Goal: Information Seeking & Learning: Compare options

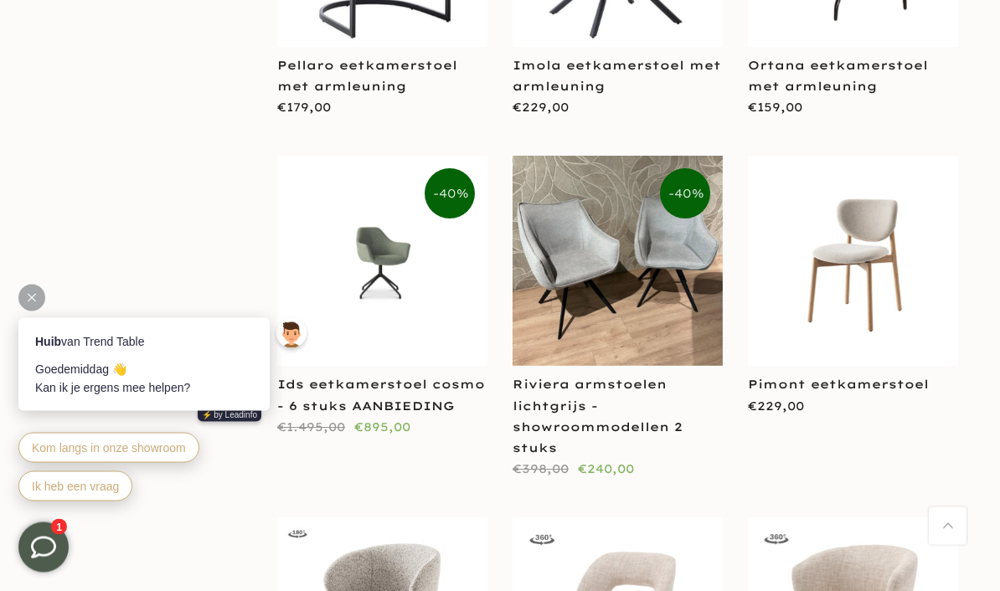
scroll to position [2230, 0]
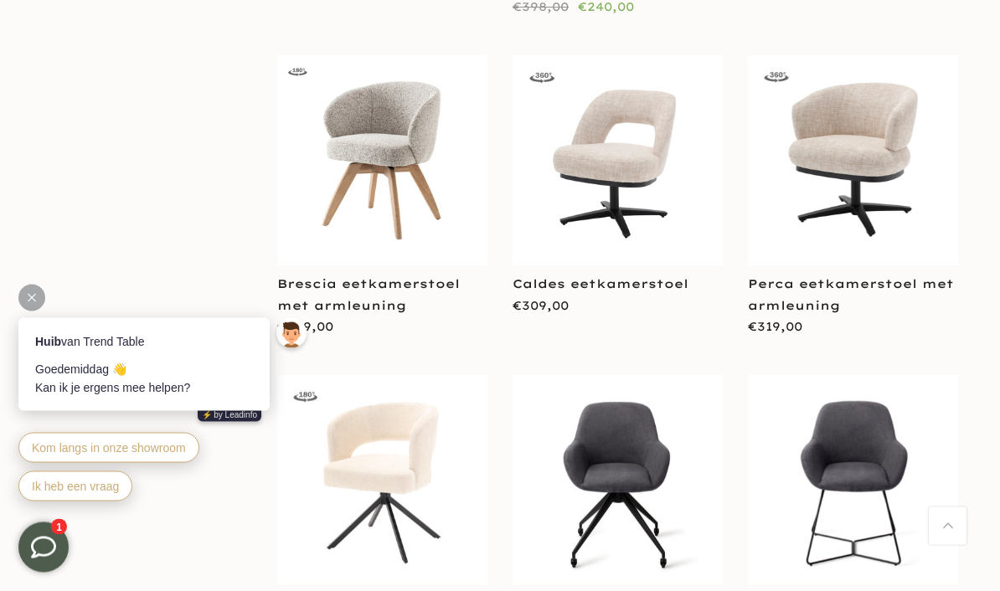
scroll to position [2693, 0]
click at [839, 276] on link "Perca eetkamerstoel met armleuning" at bounding box center [851, 294] width 206 height 36
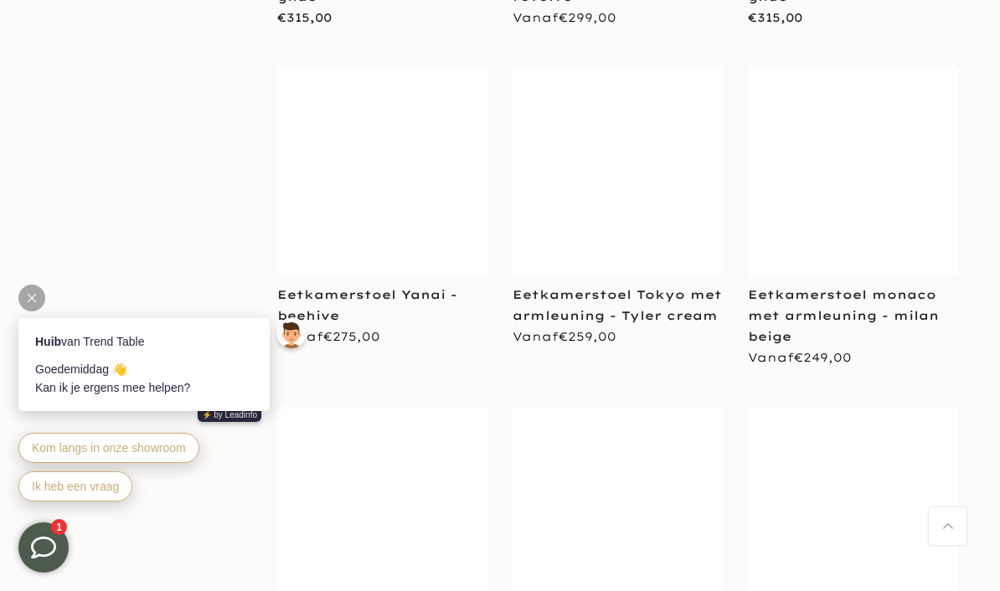
scroll to position [9391, 0]
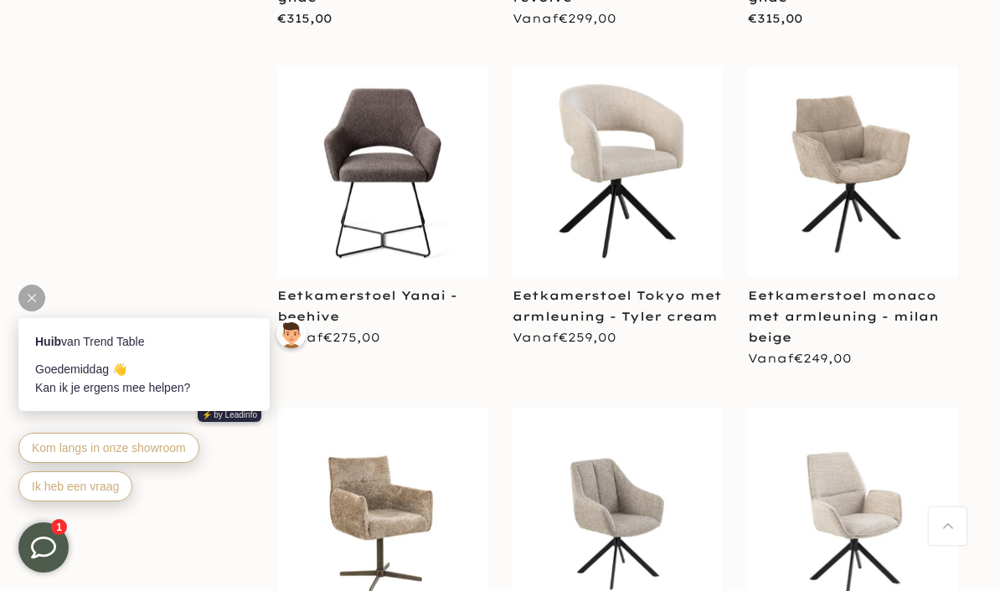
click at [629, 288] on link "Eetkamerstoel Tokyo met armleuning - Tyler cream" at bounding box center [617, 306] width 209 height 36
click at [665, 288] on link "Eetkamerstoel Tokyo met armleuning - Tyler cream" at bounding box center [617, 306] width 209 height 36
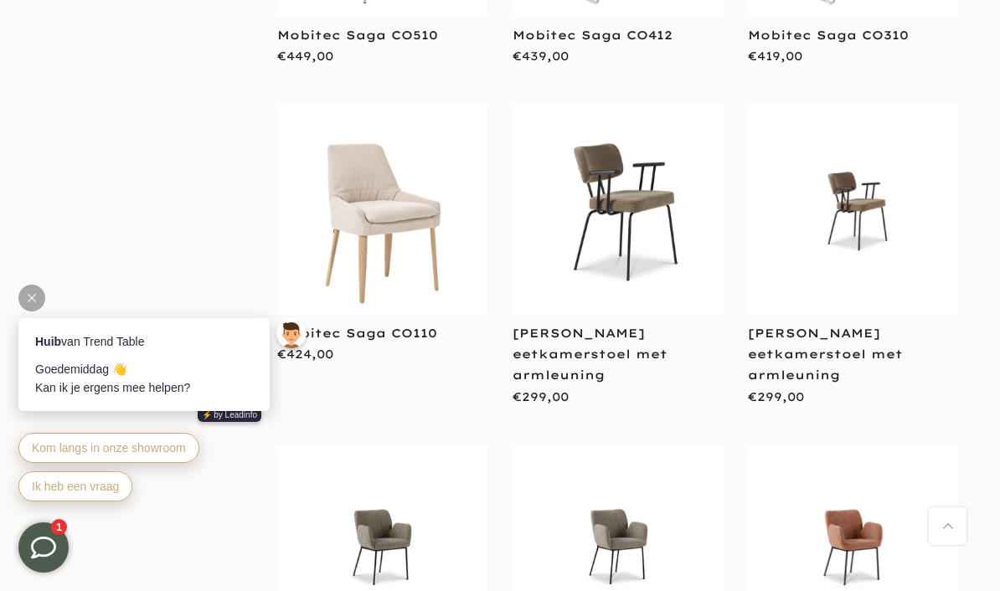
scroll to position [11263, 0]
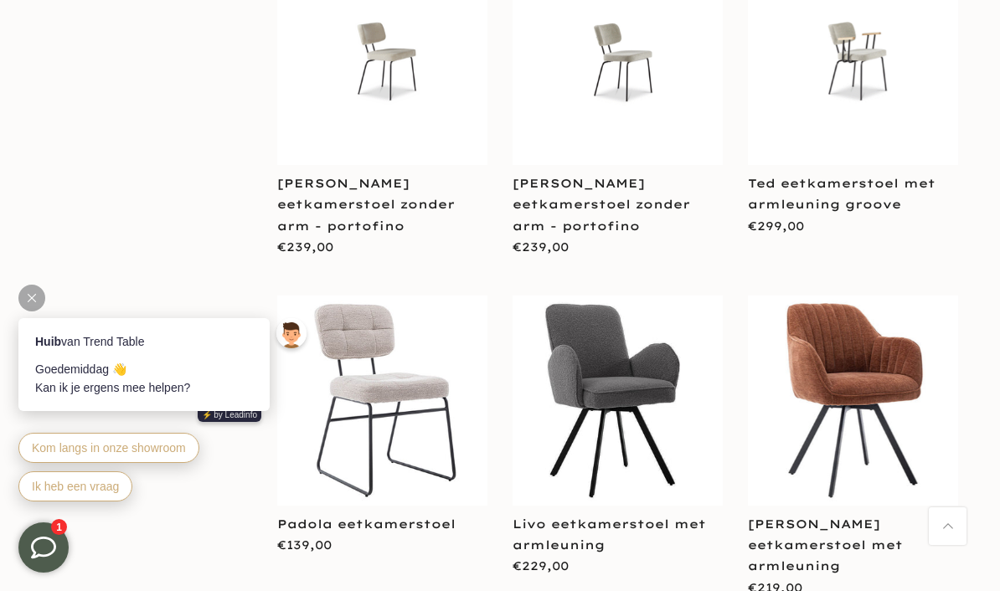
scroll to position [15829, 0]
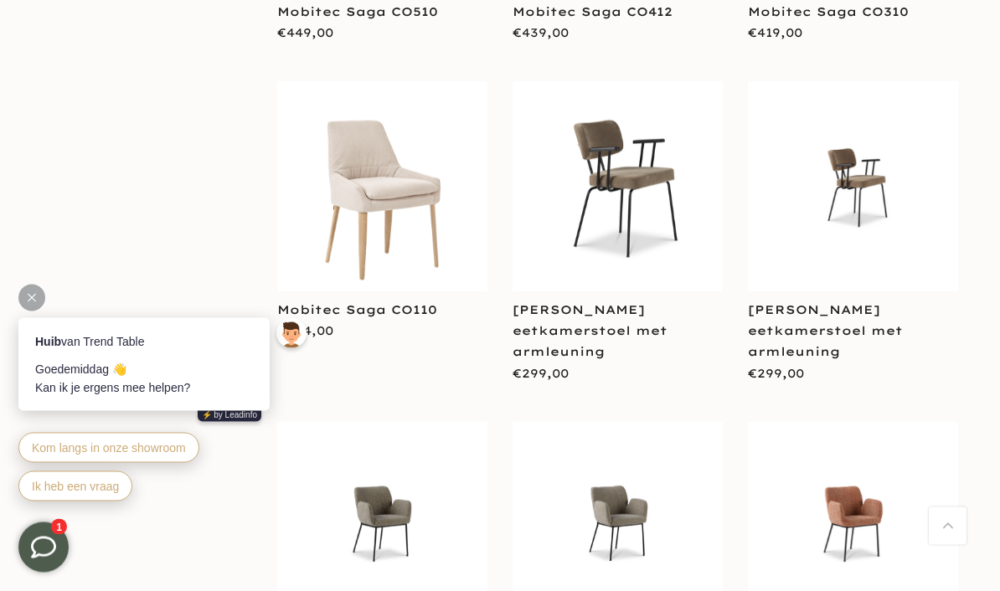
scroll to position [11273, 0]
click at [606, 302] on link "[PERSON_NAME] eetkamerstoel met armleuning" at bounding box center [590, 330] width 155 height 57
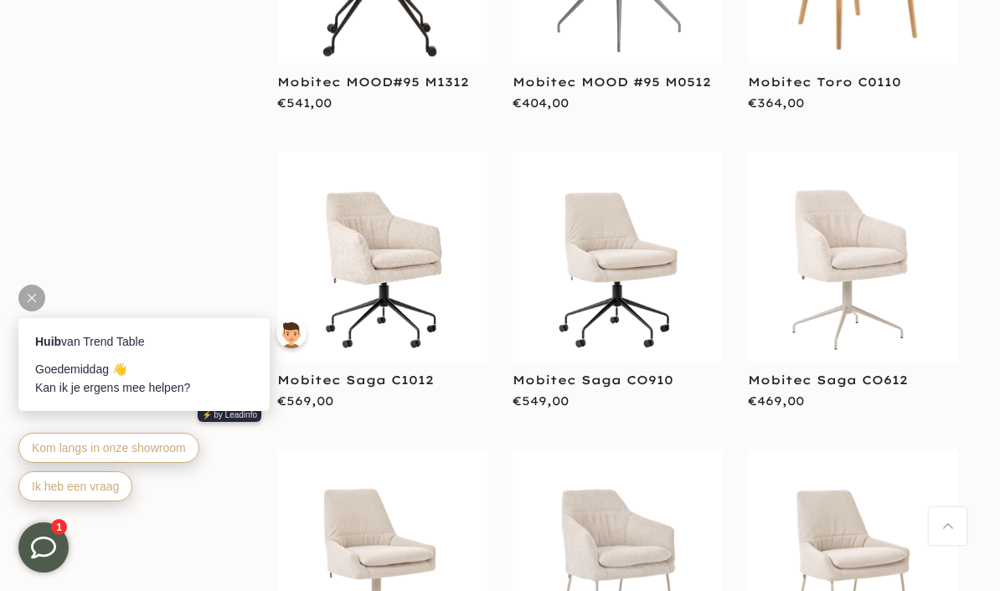
scroll to position [10603, 0]
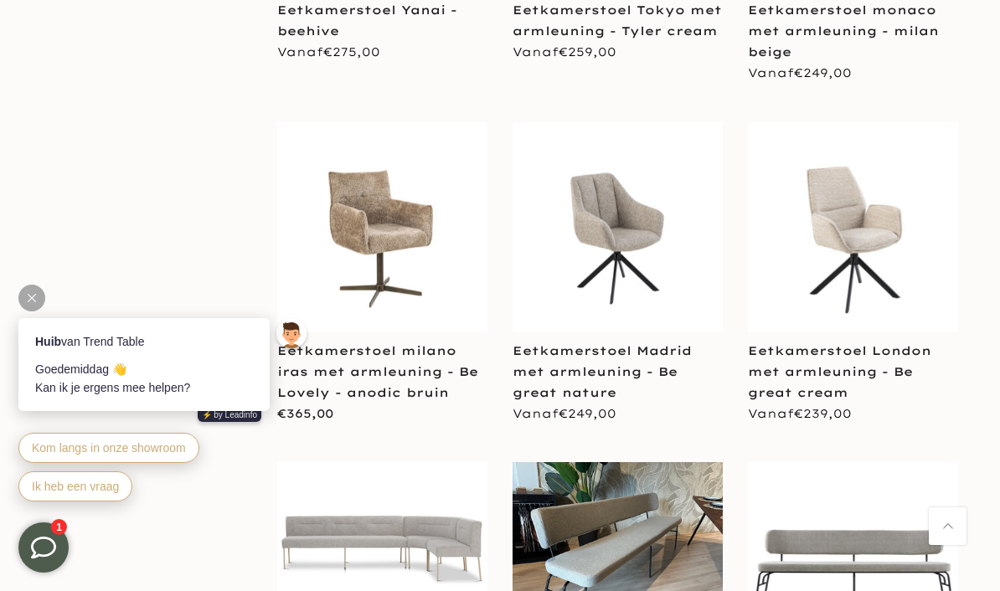
scroll to position [9653, 0]
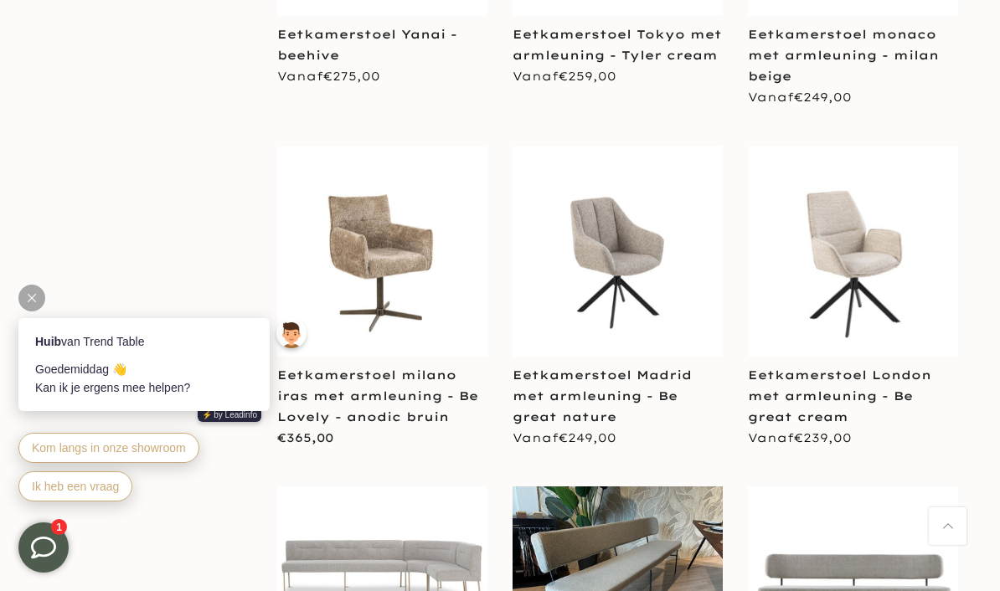
click at [853, 368] on link "Eetkamerstoel London met armleuning - Be great cream" at bounding box center [839, 396] width 183 height 57
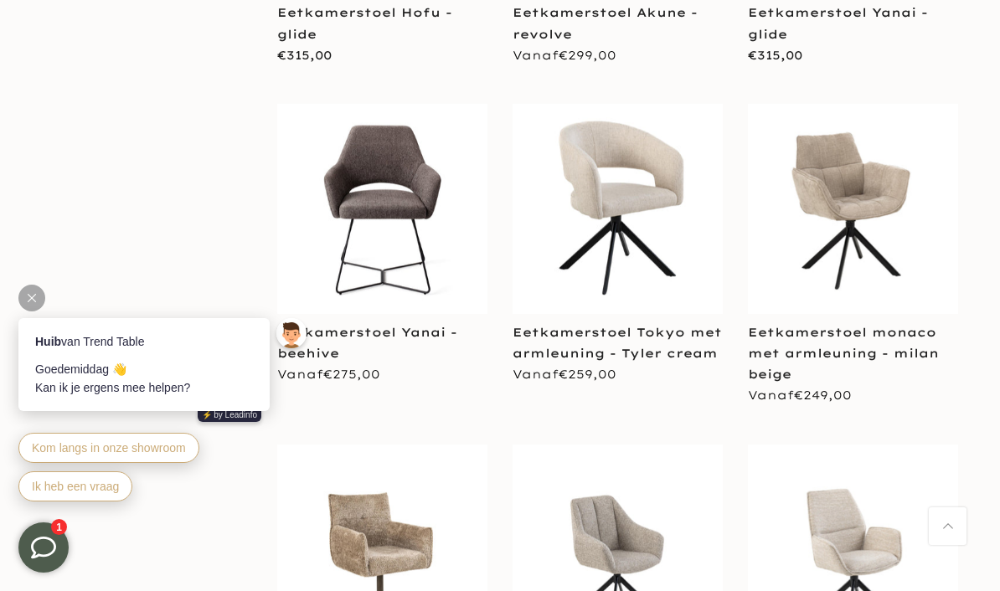
scroll to position [9353, 0]
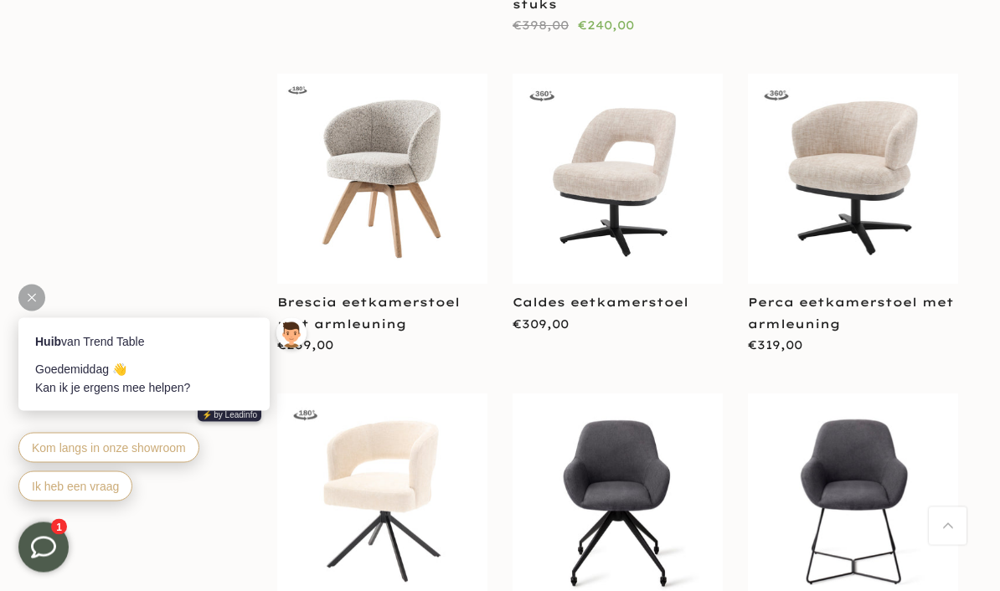
scroll to position [2674, 0]
click at [832, 295] on link "Perca eetkamerstoel met armleuning" at bounding box center [851, 313] width 206 height 36
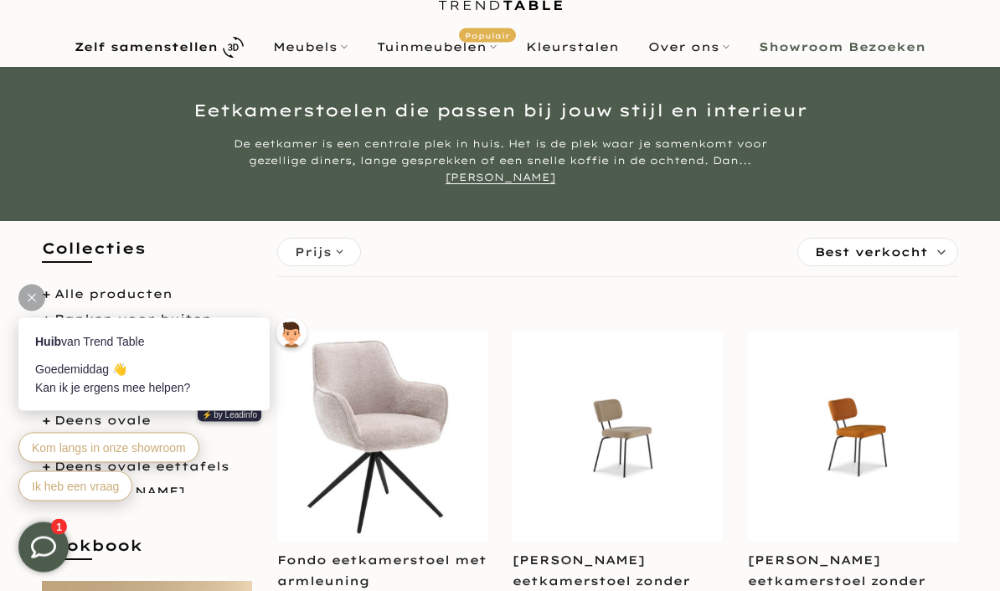
scroll to position [75, 0]
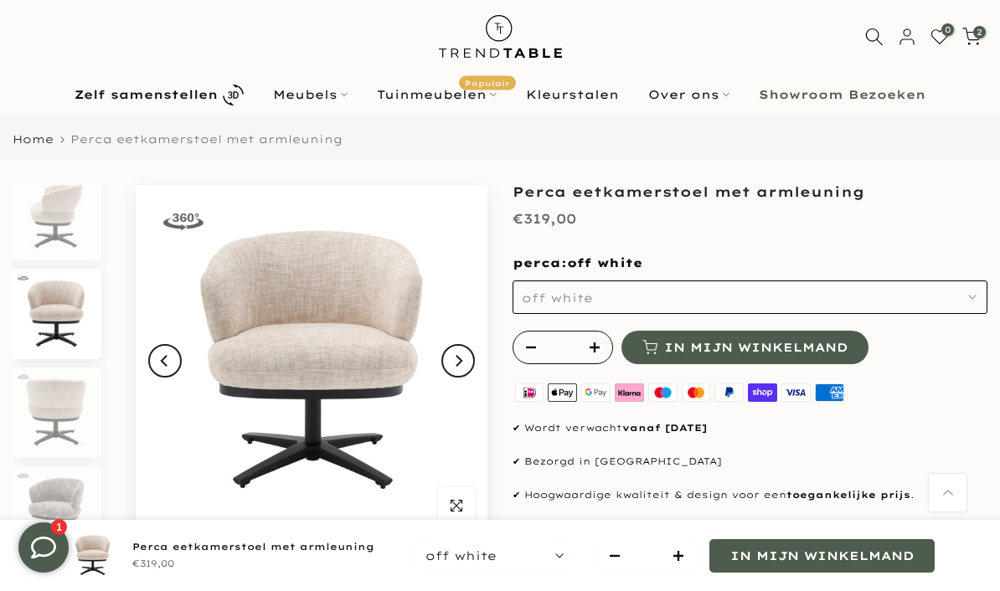
scroll to position [18, 0]
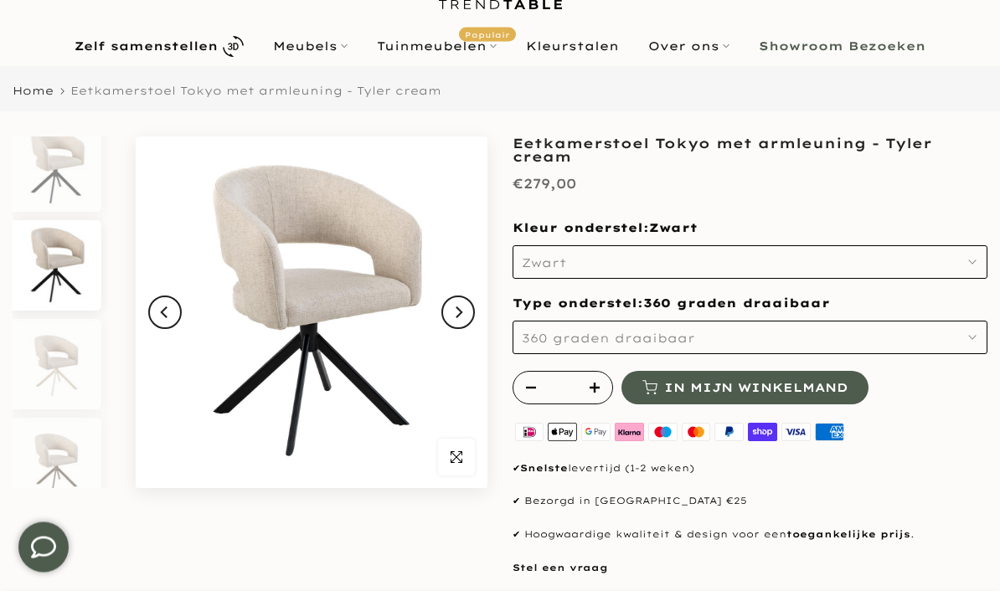
scroll to position [75, 0]
click at [979, 263] on button "Zwart" at bounding box center [750, 261] width 475 height 33
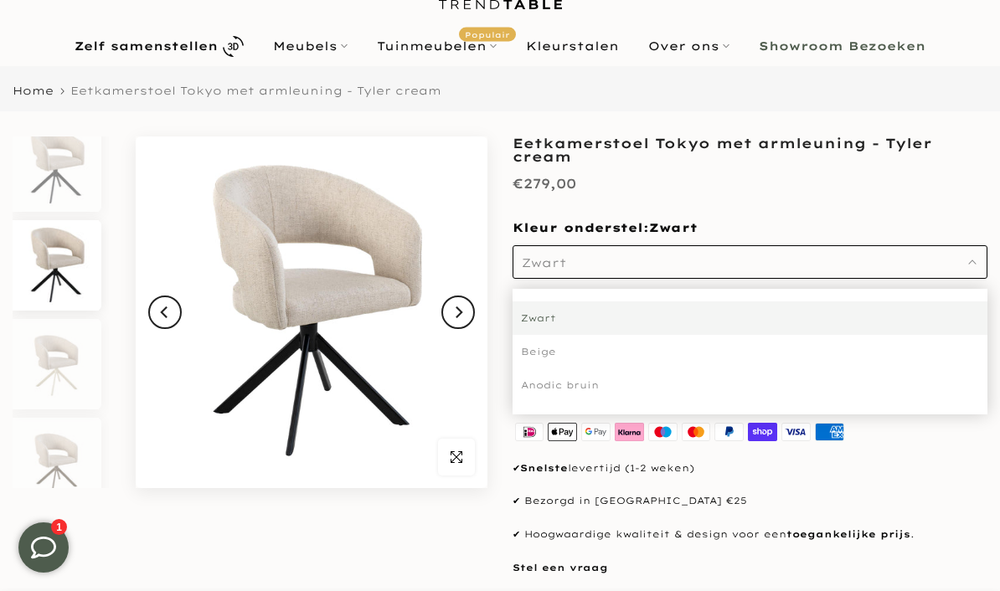
click at [559, 347] on div "Beige" at bounding box center [750, 351] width 475 height 33
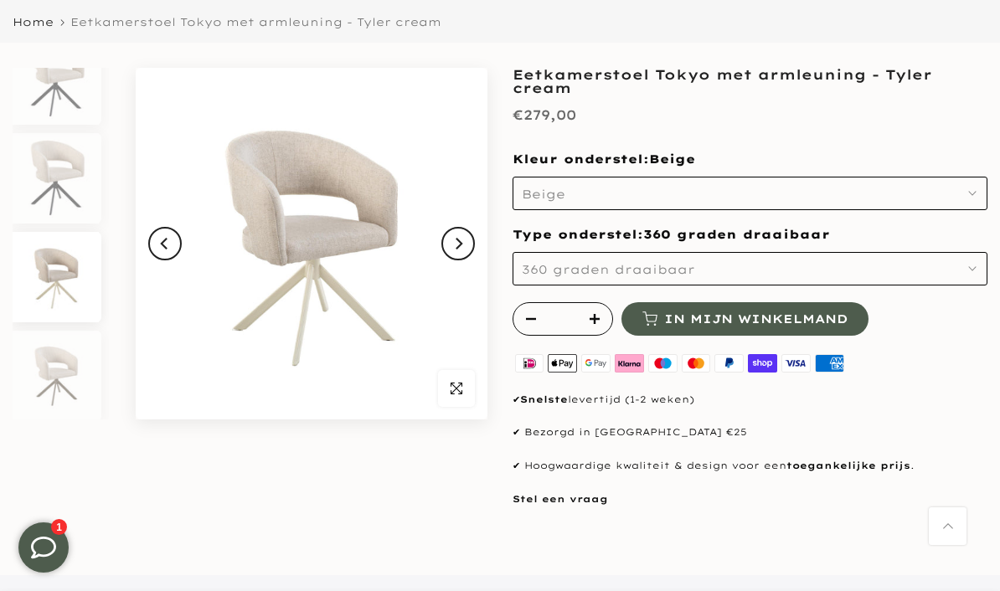
scroll to position [35, 0]
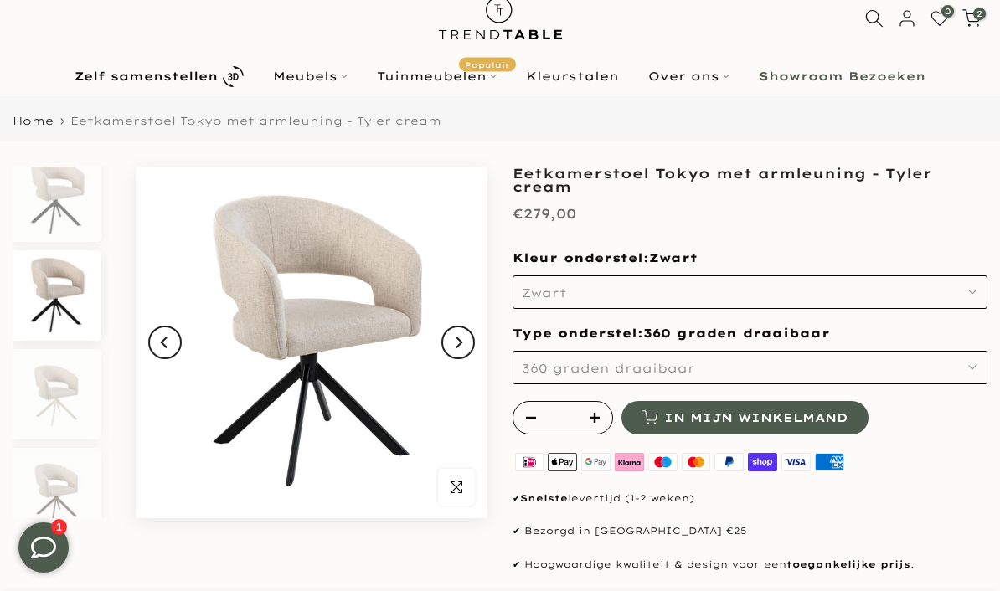
scroll to position [41, 0]
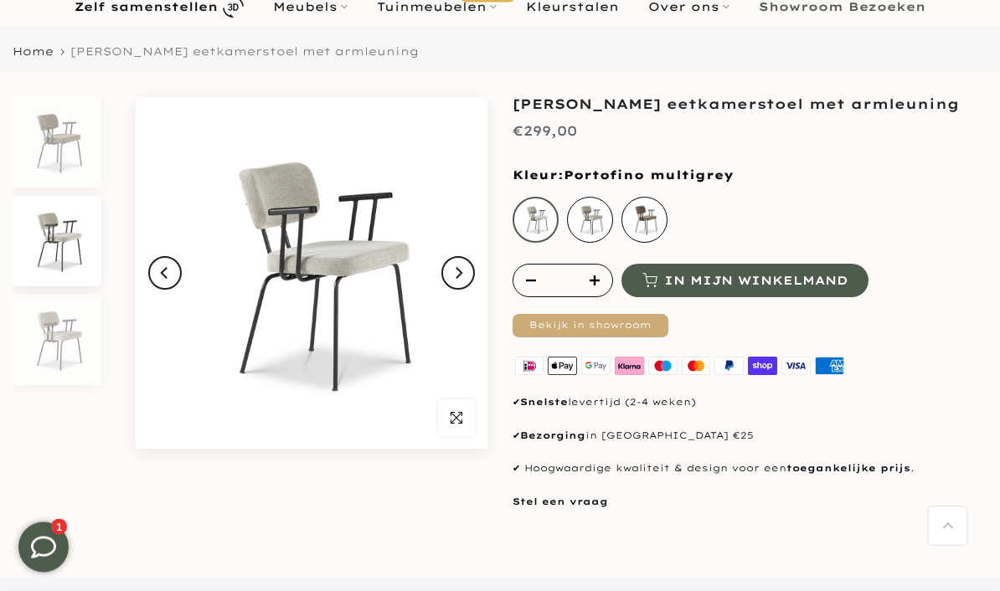
scroll to position [115, 0]
click at [543, 219] on div "Portofino multigrey" at bounding box center [536, 220] width 46 height 46
click at [543, 213] on div "Portofino multigrey" at bounding box center [536, 220] width 46 height 46
click at [595, 217] on div "portofino natural" at bounding box center [590, 220] width 46 height 46
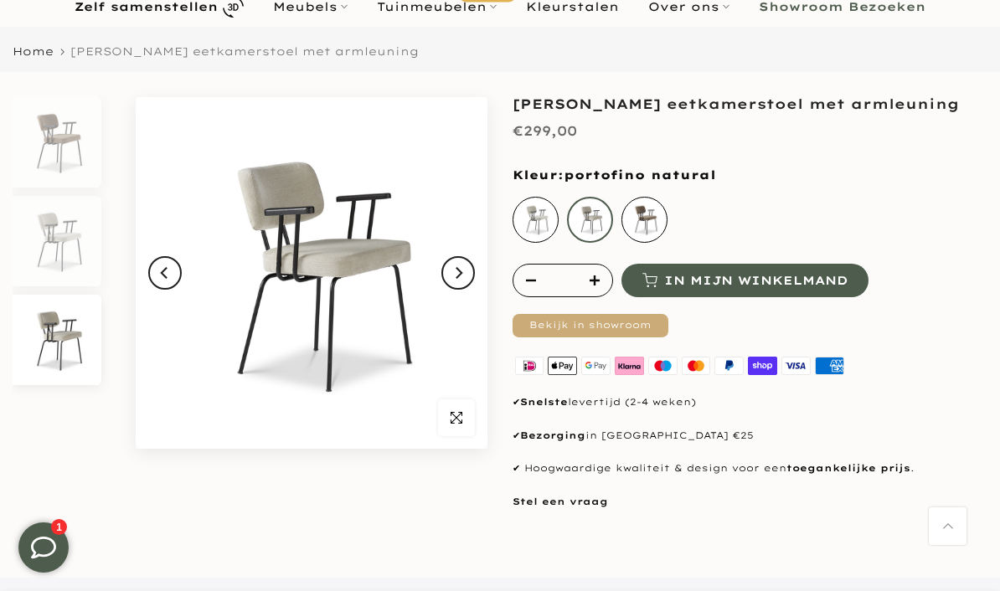
click at [657, 222] on div "Portofino brown" at bounding box center [644, 220] width 46 height 46
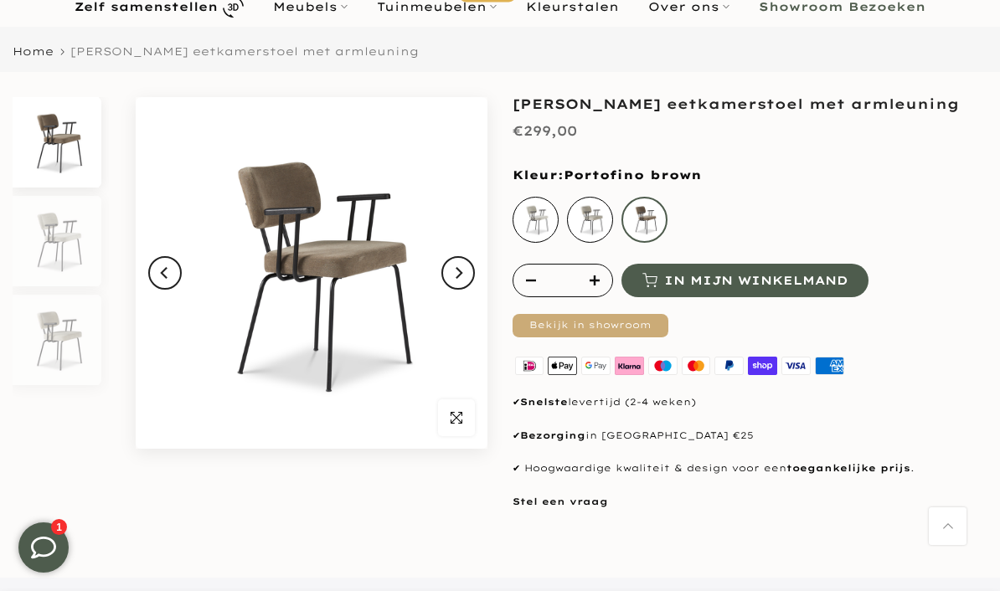
click at [594, 221] on div "portofino natural" at bounding box center [590, 220] width 46 height 46
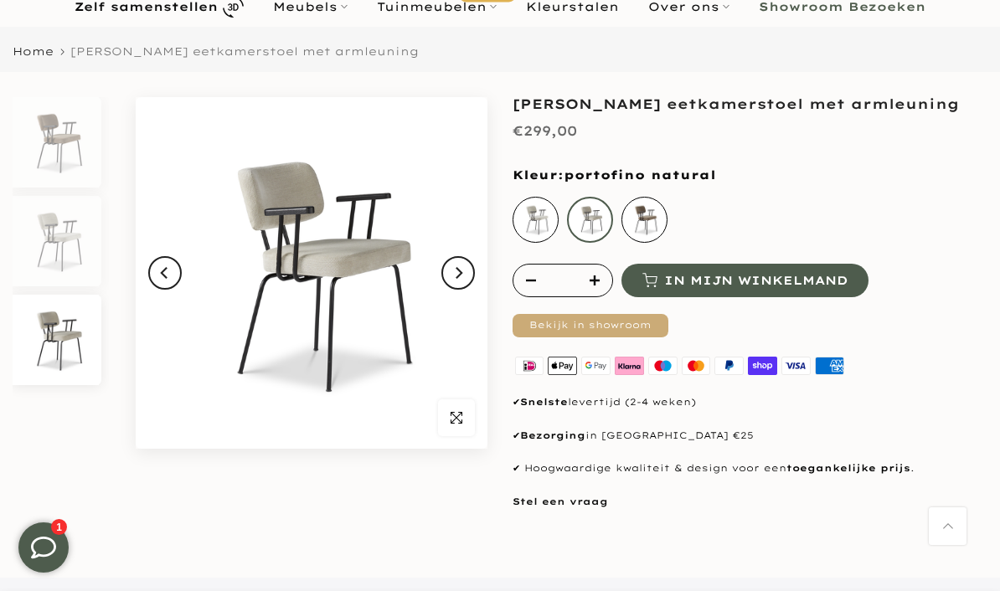
click at [543, 214] on div "Portofino multigrey" at bounding box center [536, 220] width 46 height 46
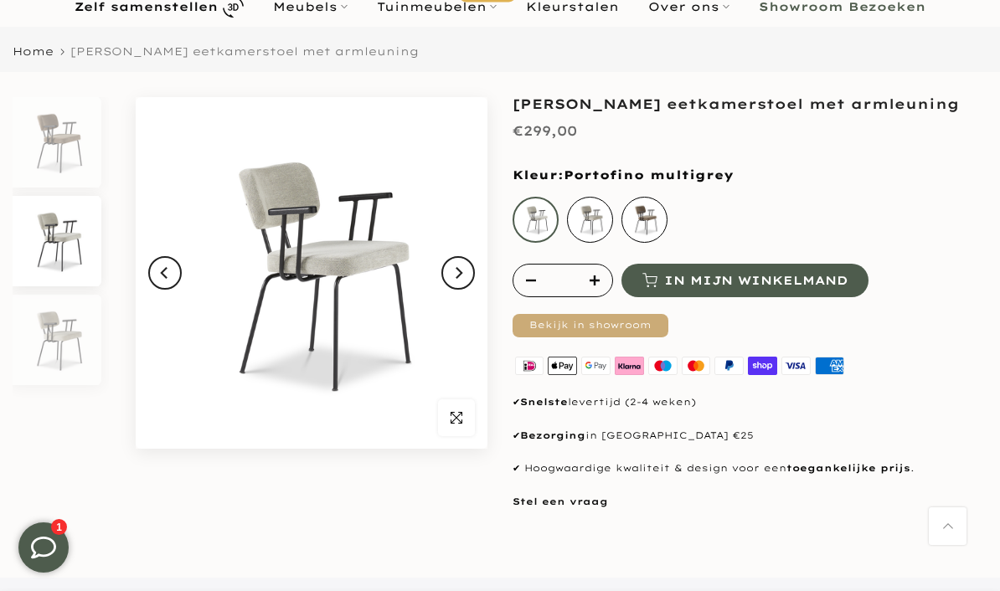
click at [598, 211] on div "portofino natural" at bounding box center [590, 220] width 46 height 46
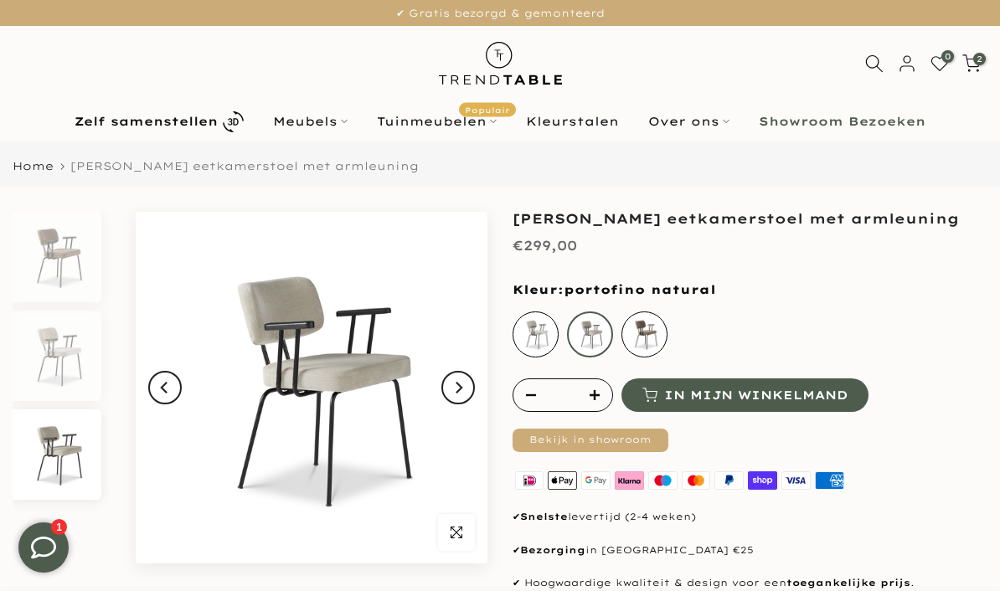
scroll to position [3, 0]
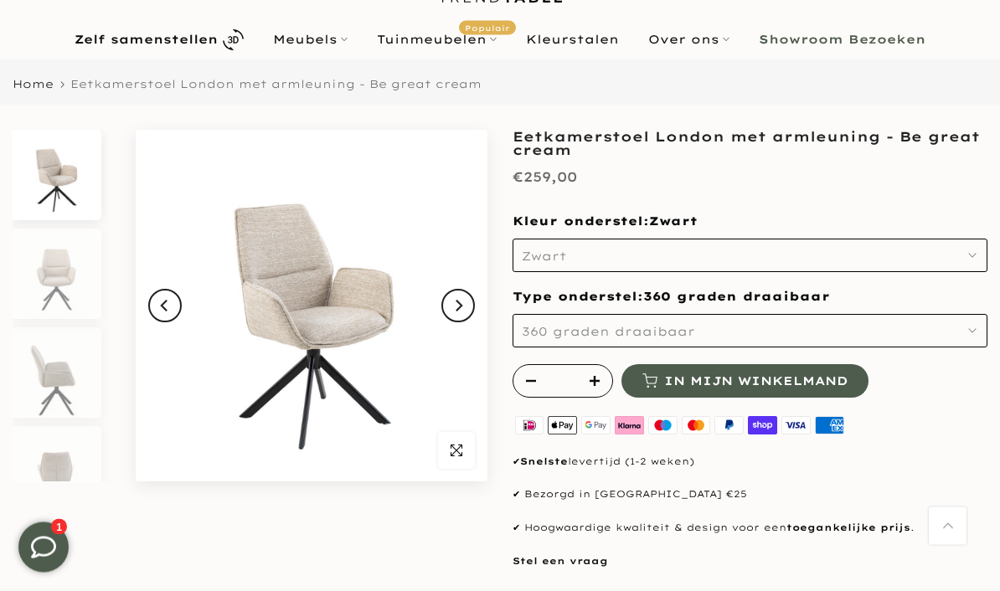
scroll to position [78, 0]
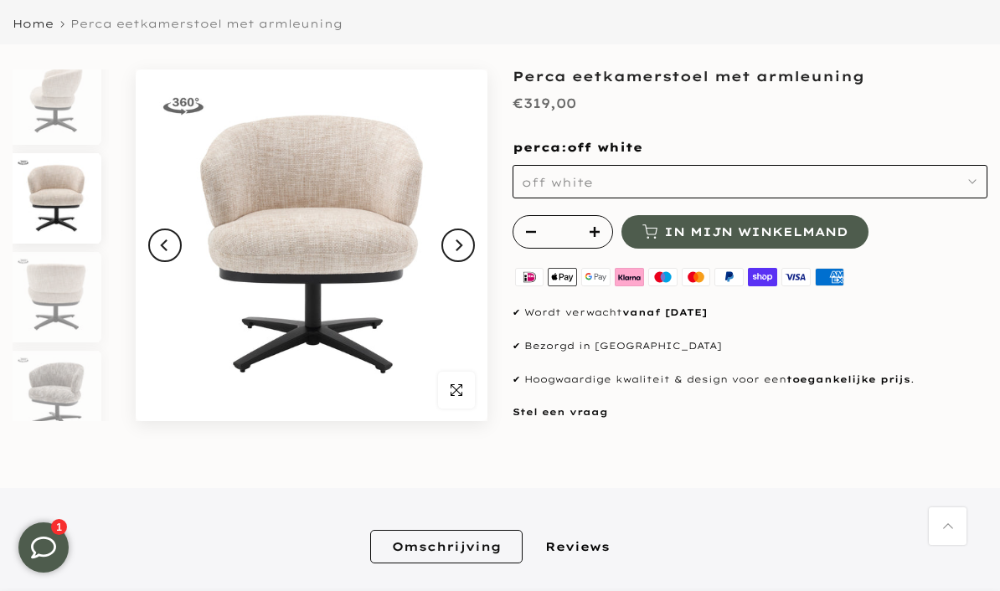
scroll to position [128, 0]
